Goal: Find contact information: Find contact information

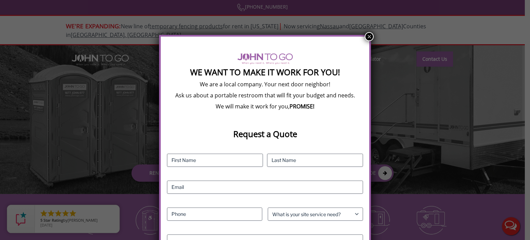
click at [366, 39] on button "×" at bounding box center [369, 36] width 9 height 9
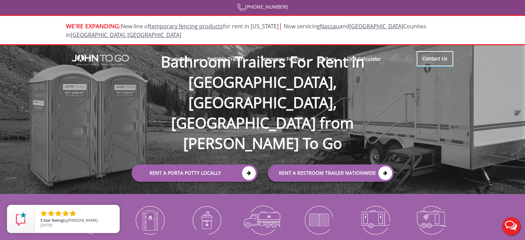
click at [448, 58] on li "Contact Us" at bounding box center [435, 59] width 37 height 16
click at [436, 51] on link "Contact Us" at bounding box center [435, 58] width 37 height 15
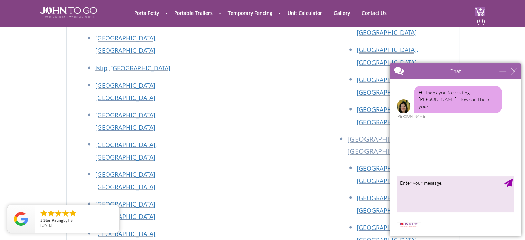
scroll to position [1342, 0]
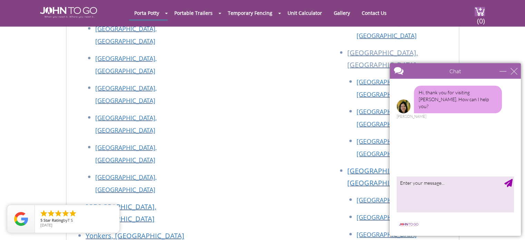
drag, startPoint x: 161, startPoint y: 109, endPoint x: 92, endPoint y: 110, distance: 69.1
copy link "[EMAIL_ADDRESS][DOMAIN_NAME]"
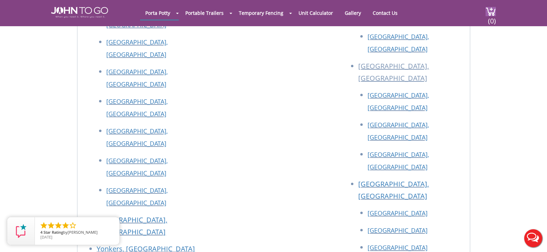
scroll to position [0, 0]
